Goal: Navigation & Orientation: Find specific page/section

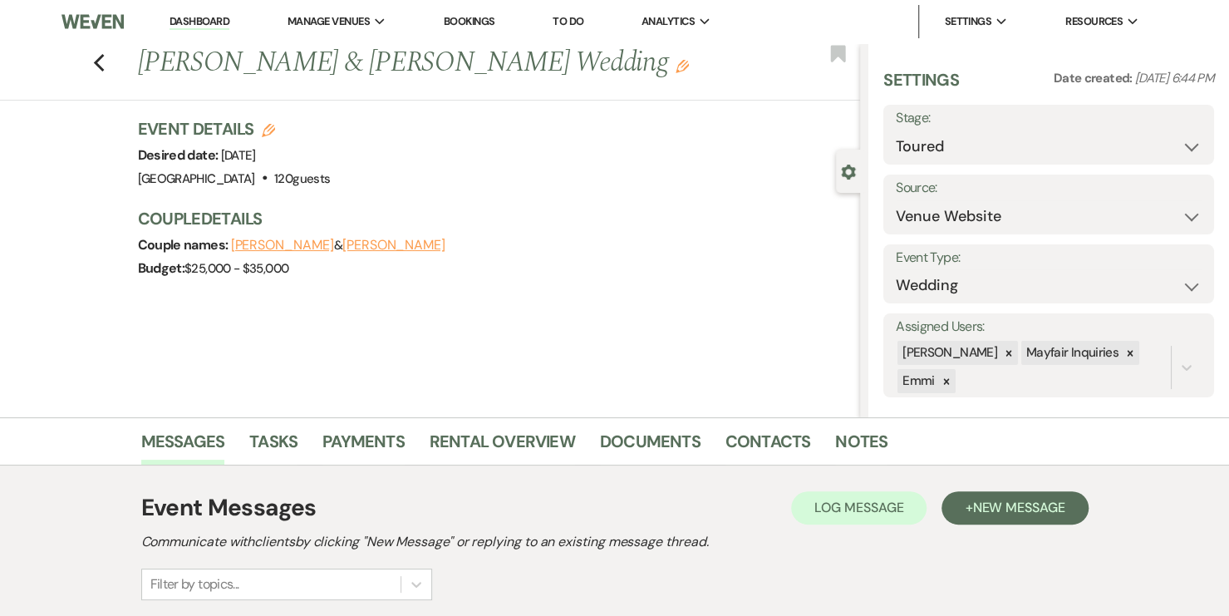
scroll to position [193, 0]
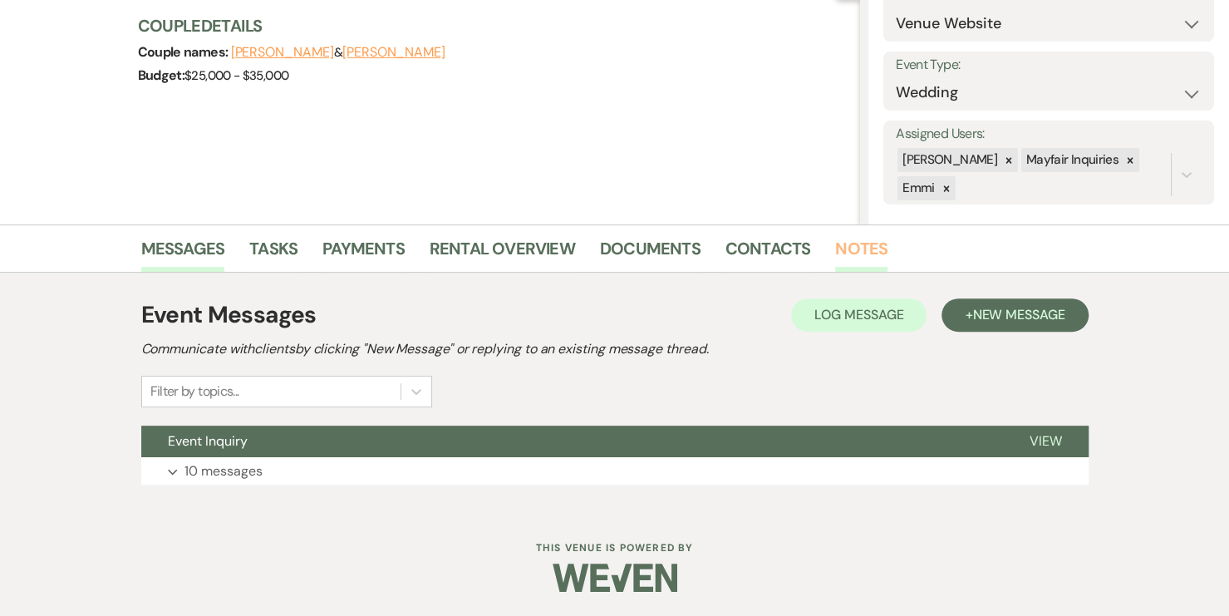
click at [855, 249] on link "Notes" at bounding box center [861, 253] width 52 height 37
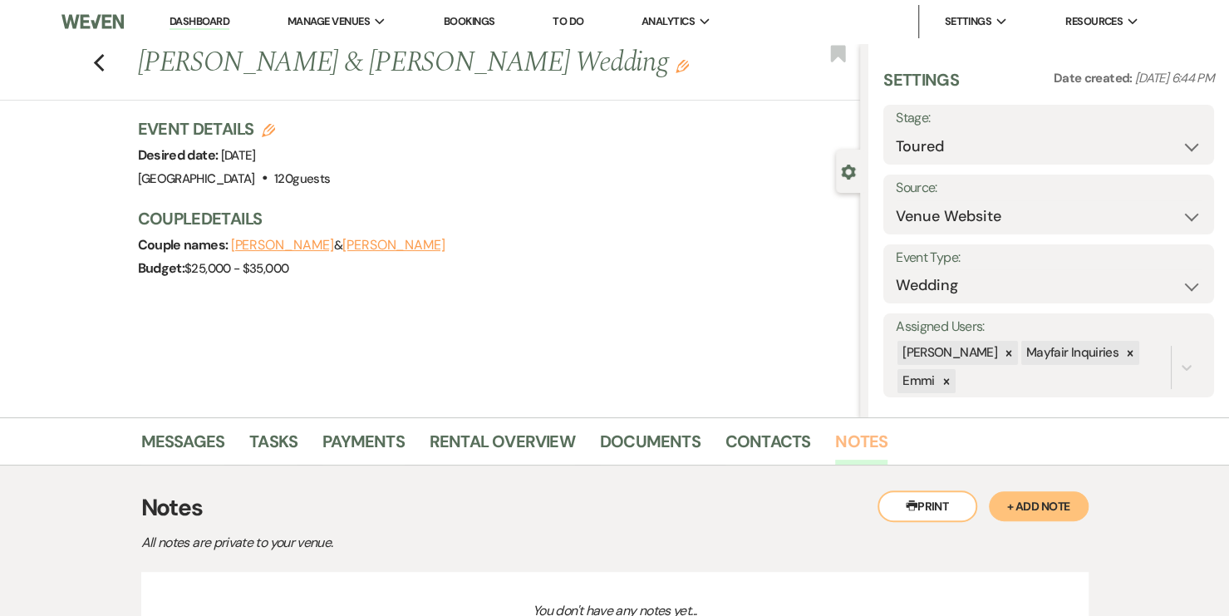
scroll to position [156, 0]
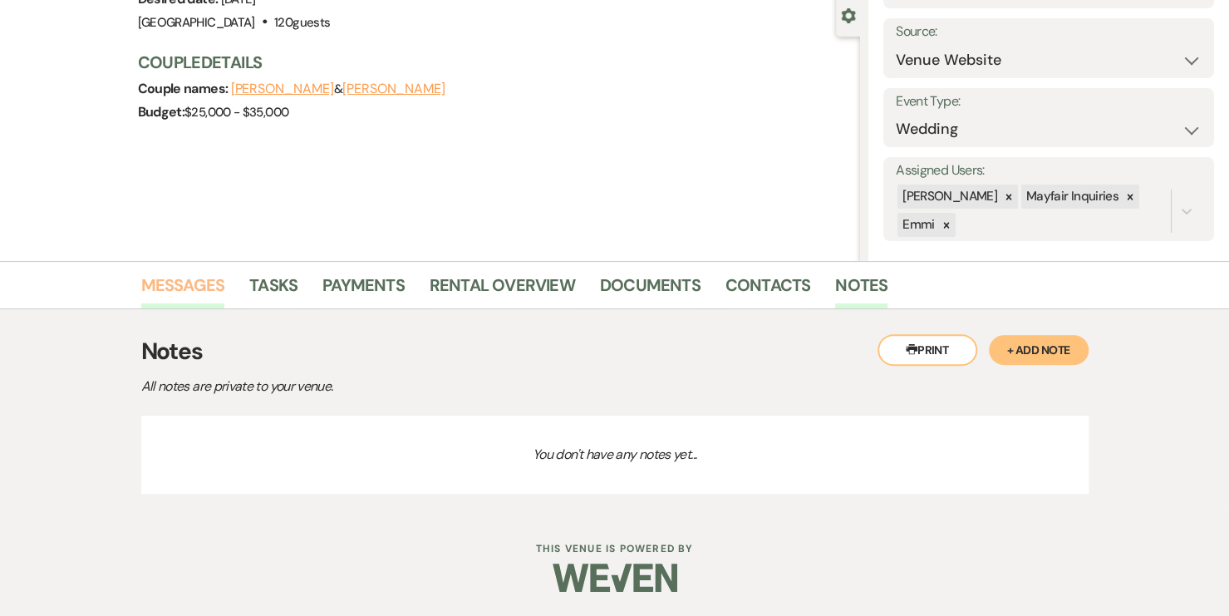
click at [198, 287] on link "Messages" at bounding box center [183, 290] width 84 height 37
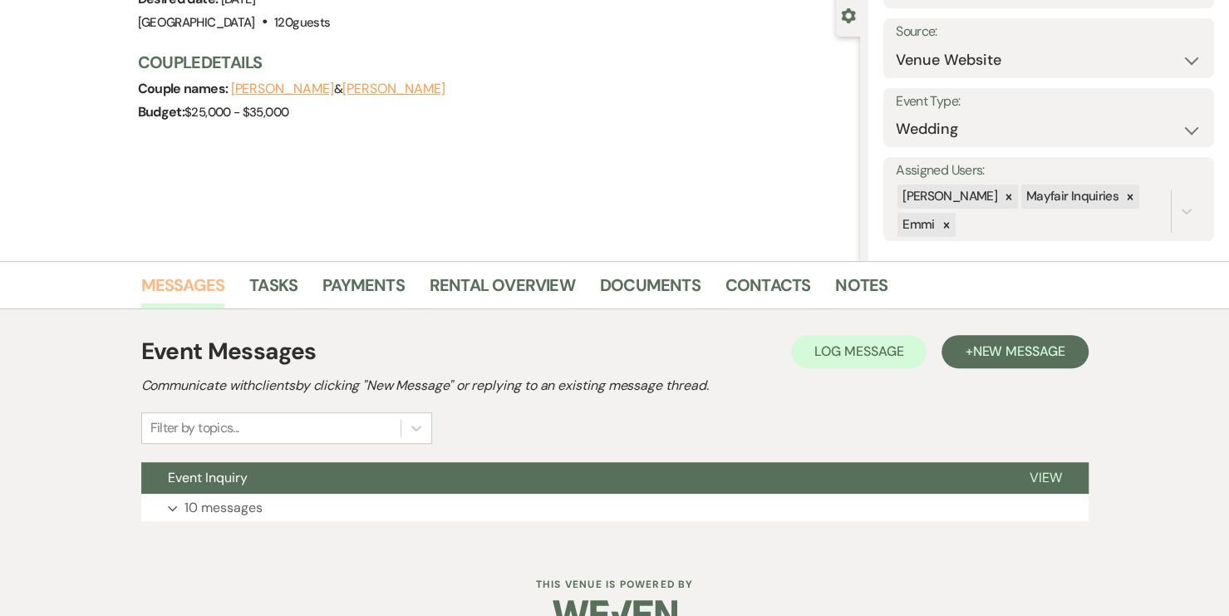
click at [198, 287] on link "Messages" at bounding box center [183, 290] width 84 height 37
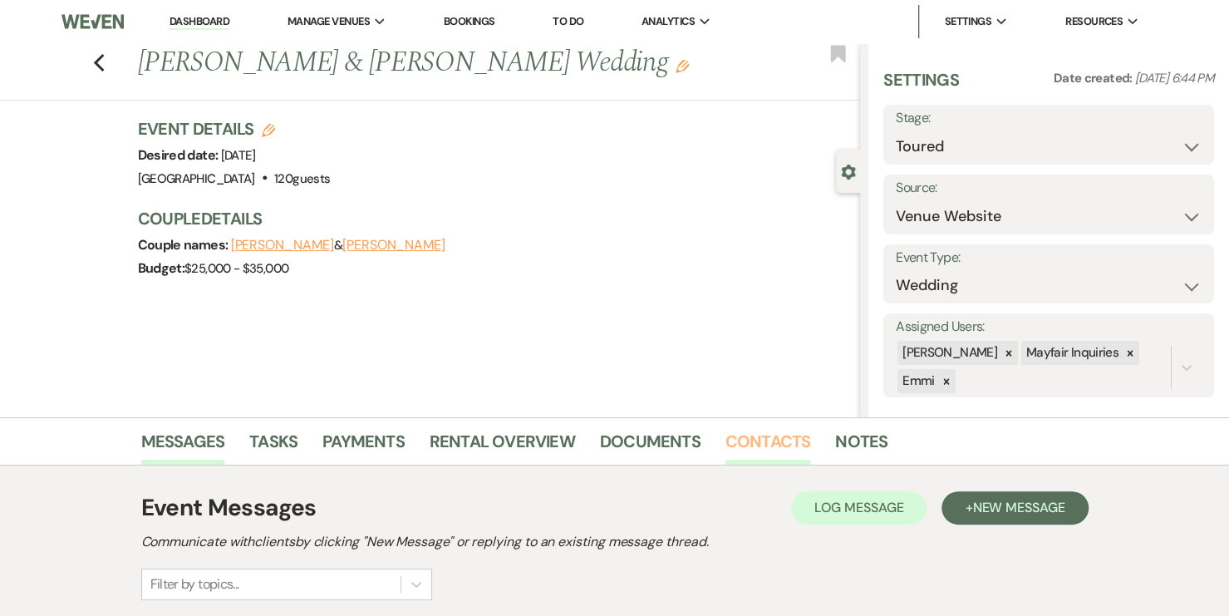
click at [766, 438] on link "Contacts" at bounding box center [769, 446] width 86 height 37
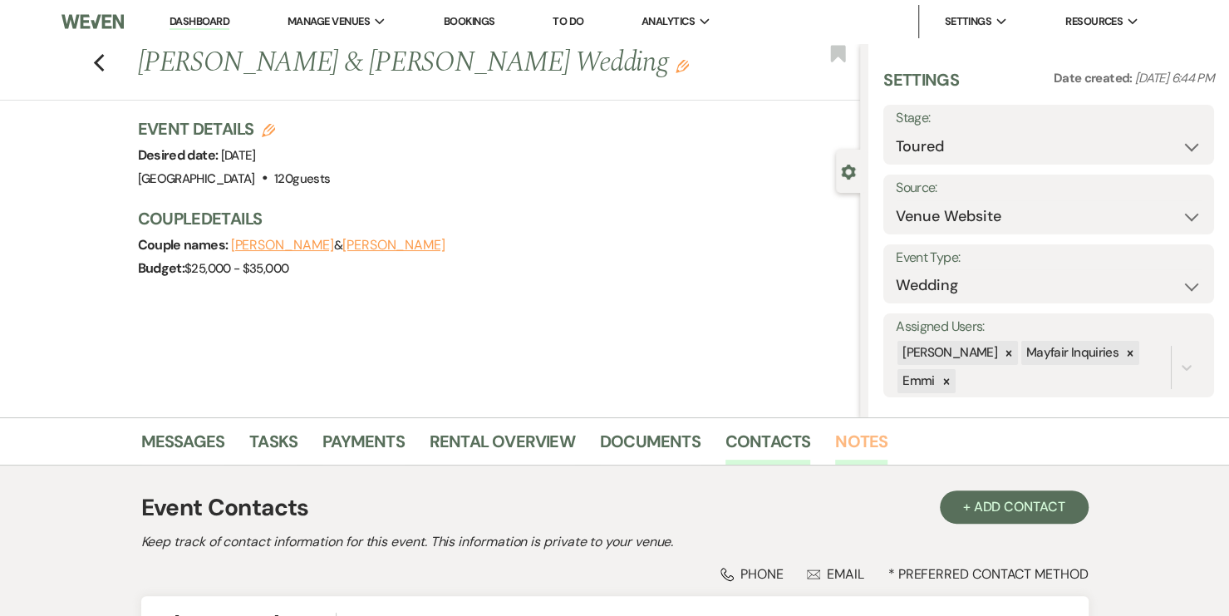
click at [860, 449] on link "Notes" at bounding box center [861, 446] width 52 height 37
